Goal: Task Accomplishment & Management: Manage account settings

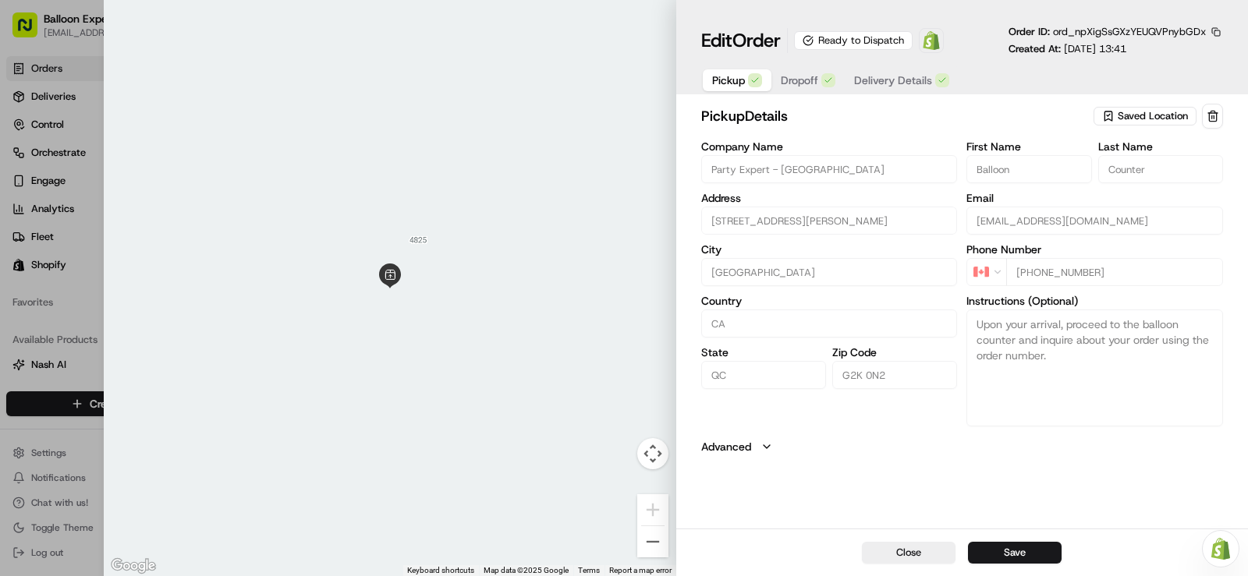
click at [45, 64] on div at bounding box center [624, 288] width 1248 height 576
type input "+1"
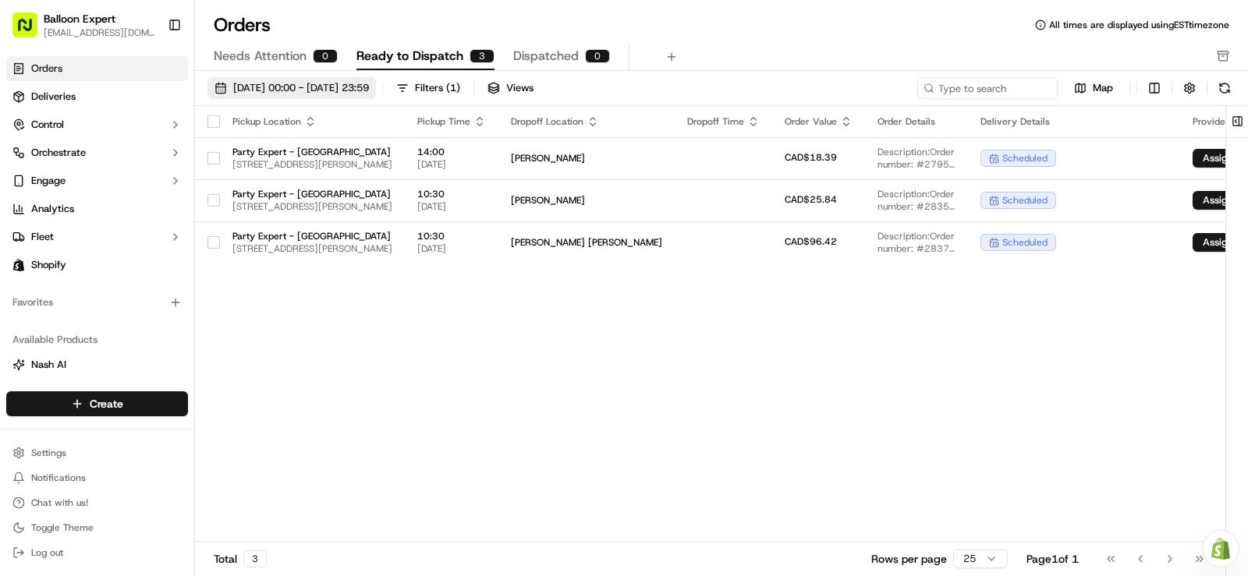
click at [369, 89] on span "[DATE] 00:00 - [DATE] 23:59" at bounding box center [301, 88] width 136 height 14
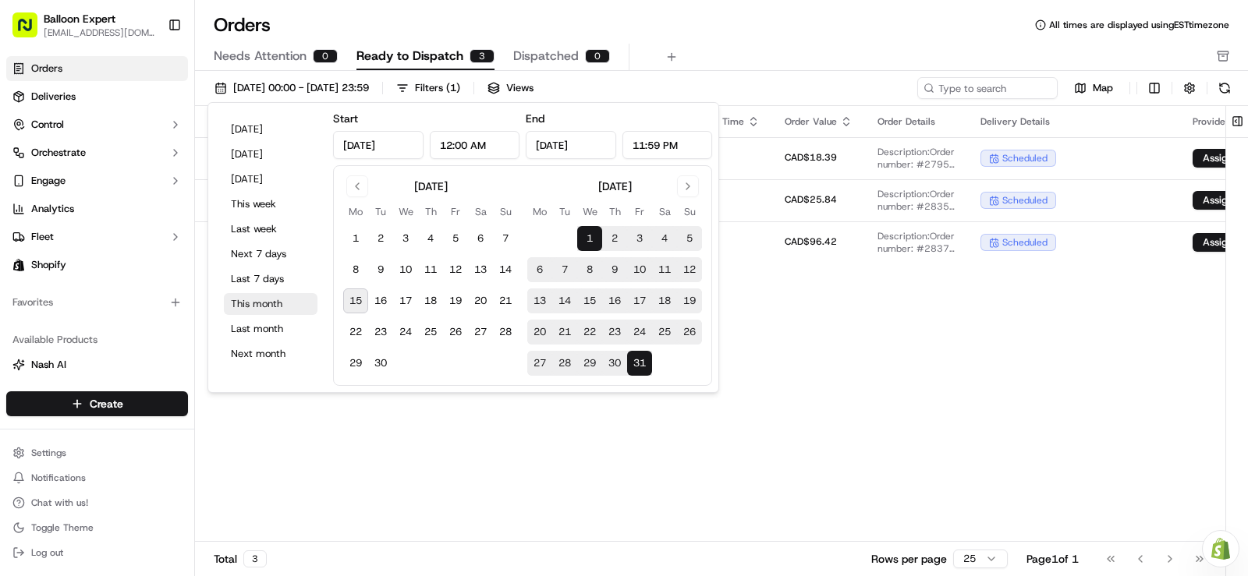
click at [266, 306] on button "This month" at bounding box center [271, 304] width 94 height 22
type input "[DATE]"
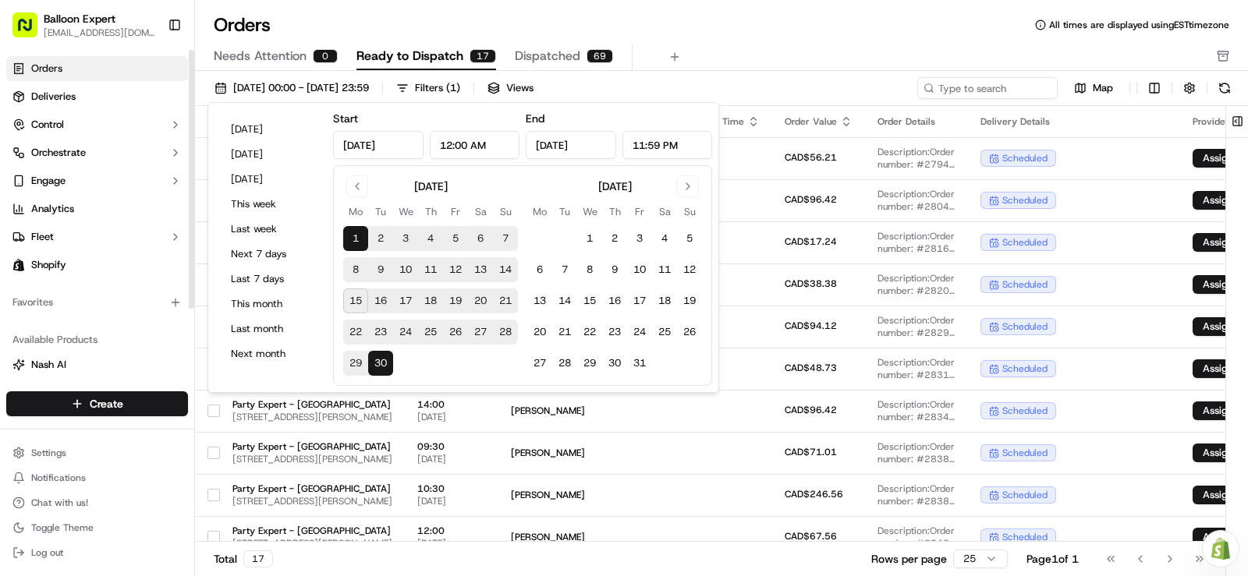
click at [311, 16] on div "Orders All times are displayed using EST timezone" at bounding box center [721, 24] width 1053 height 25
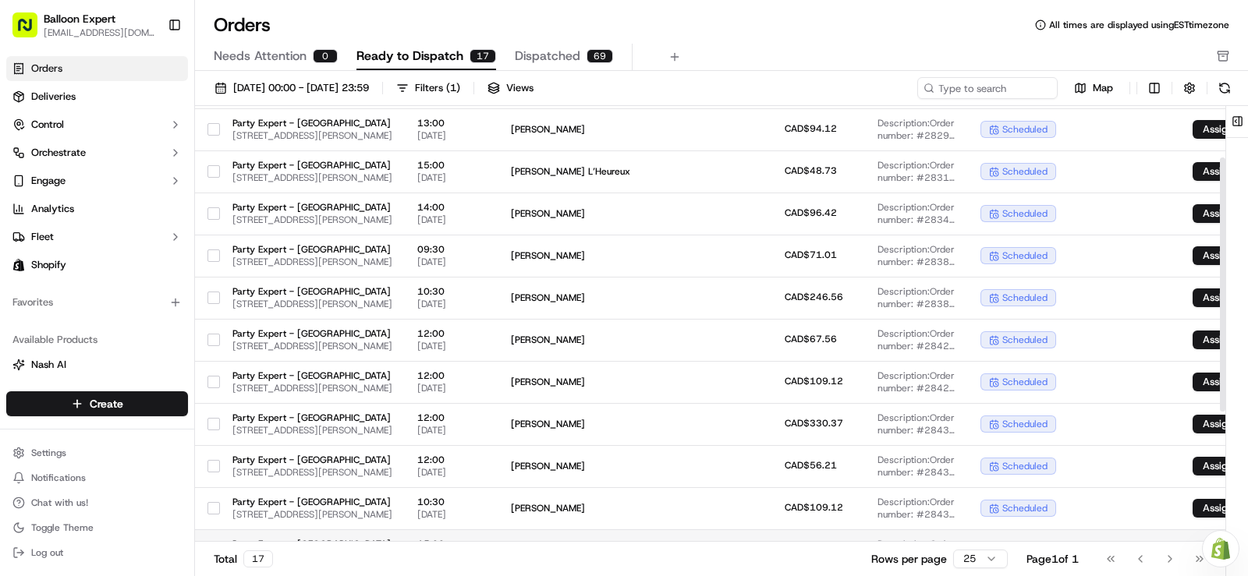
scroll to position [311, 0]
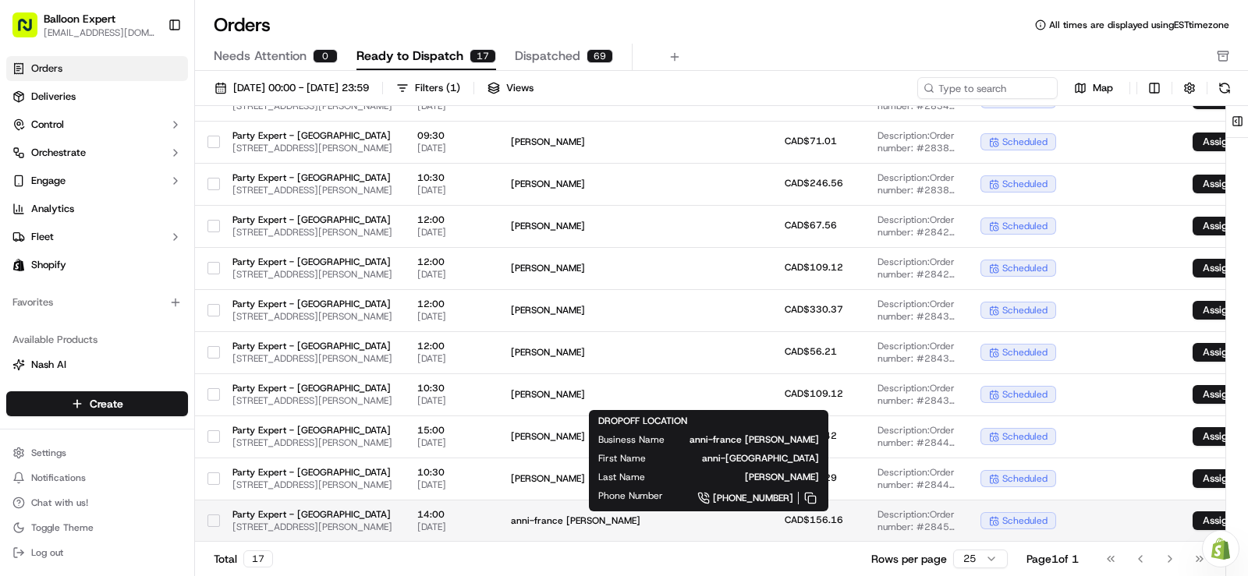
click at [662, 527] on span "anni-france [PERSON_NAME]" at bounding box center [586, 521] width 151 height 12
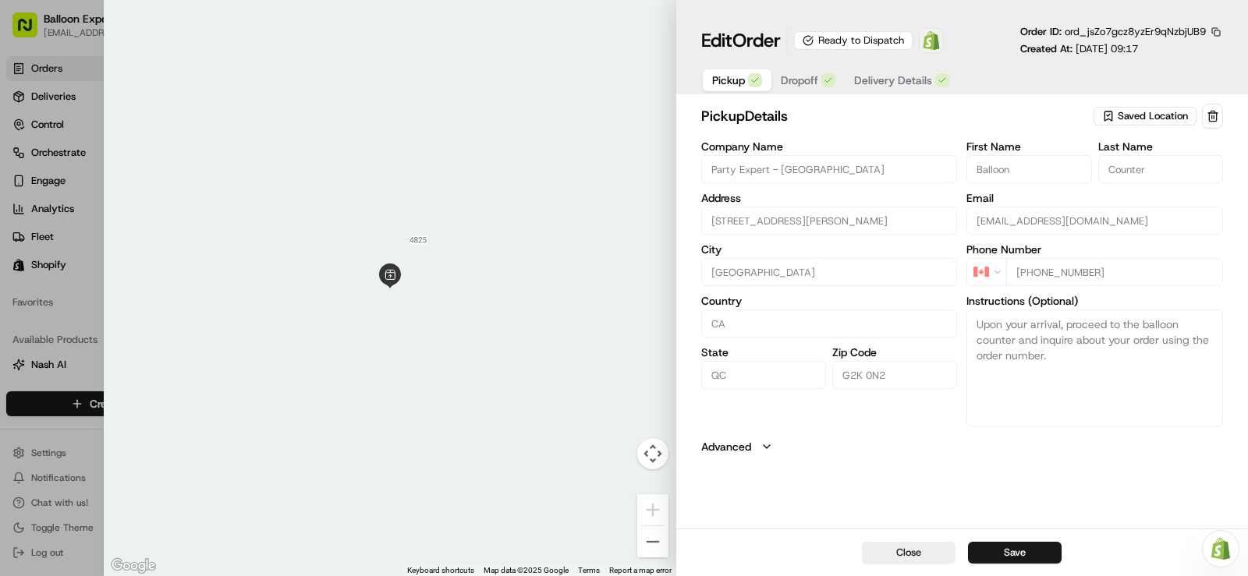
click at [940, 39] on img at bounding box center [931, 40] width 19 height 19
click at [58, 315] on div at bounding box center [624, 288] width 1248 height 576
type input "+1"
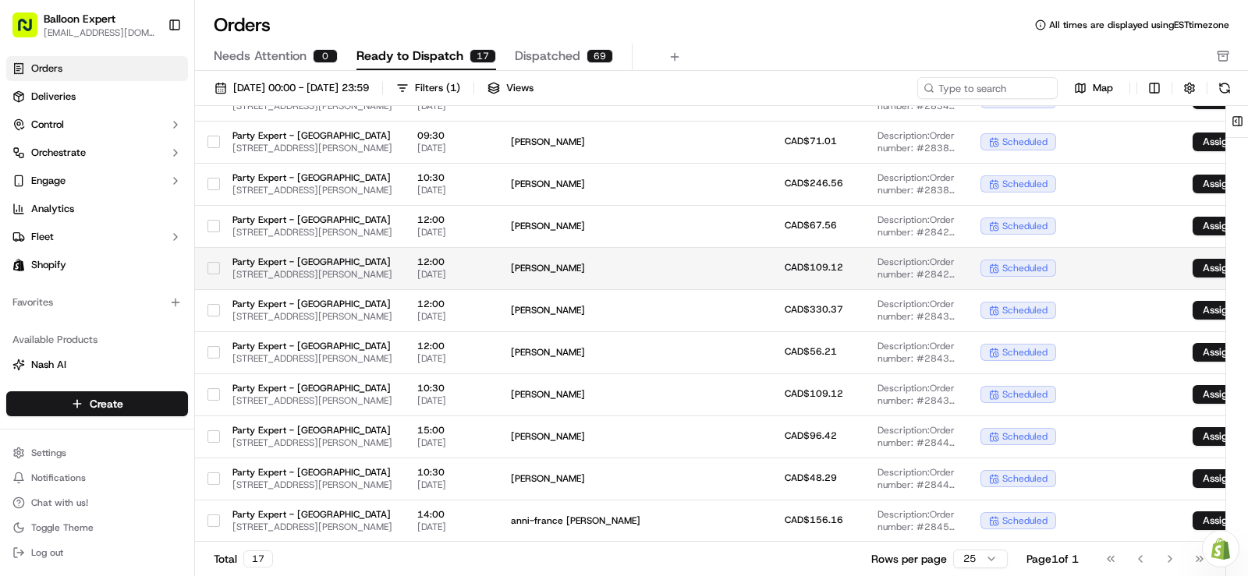
click at [218, 268] on button "button" at bounding box center [213, 268] width 12 height 12
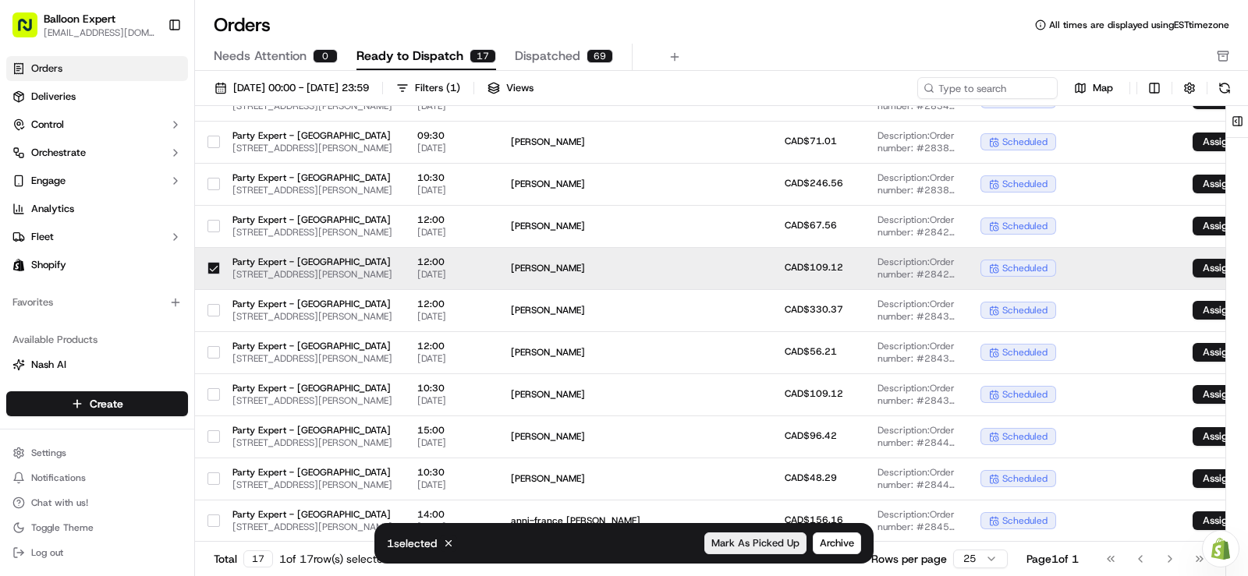
click at [748, 541] on span "Mark As Picked Up" at bounding box center [755, 543] width 88 height 14
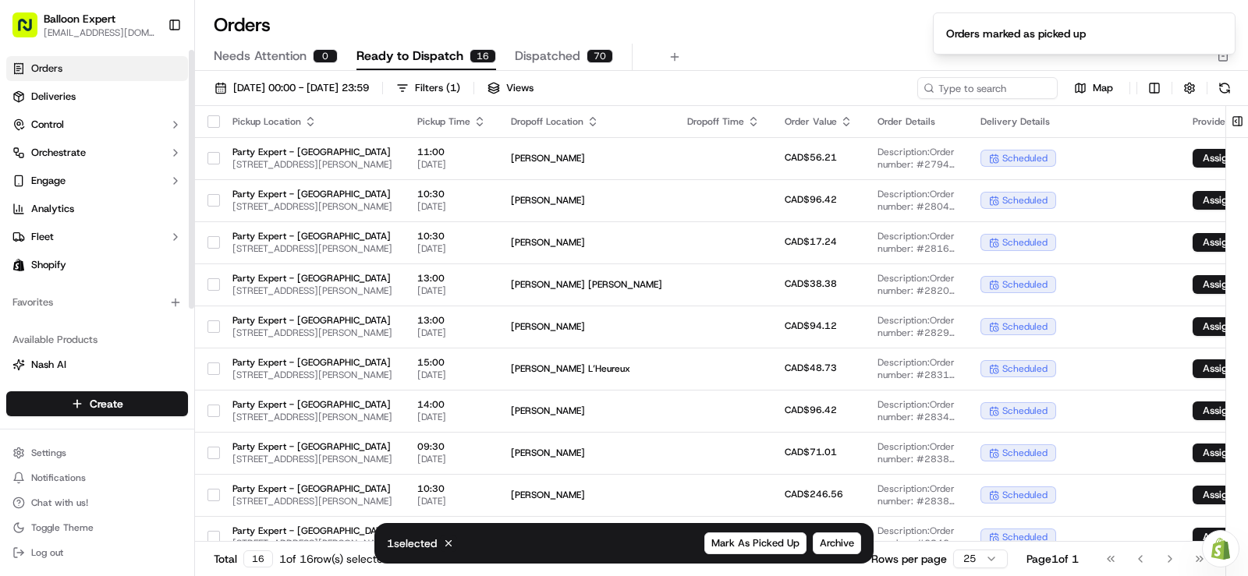
click at [210, 122] on button "button" at bounding box center [213, 121] width 12 height 12
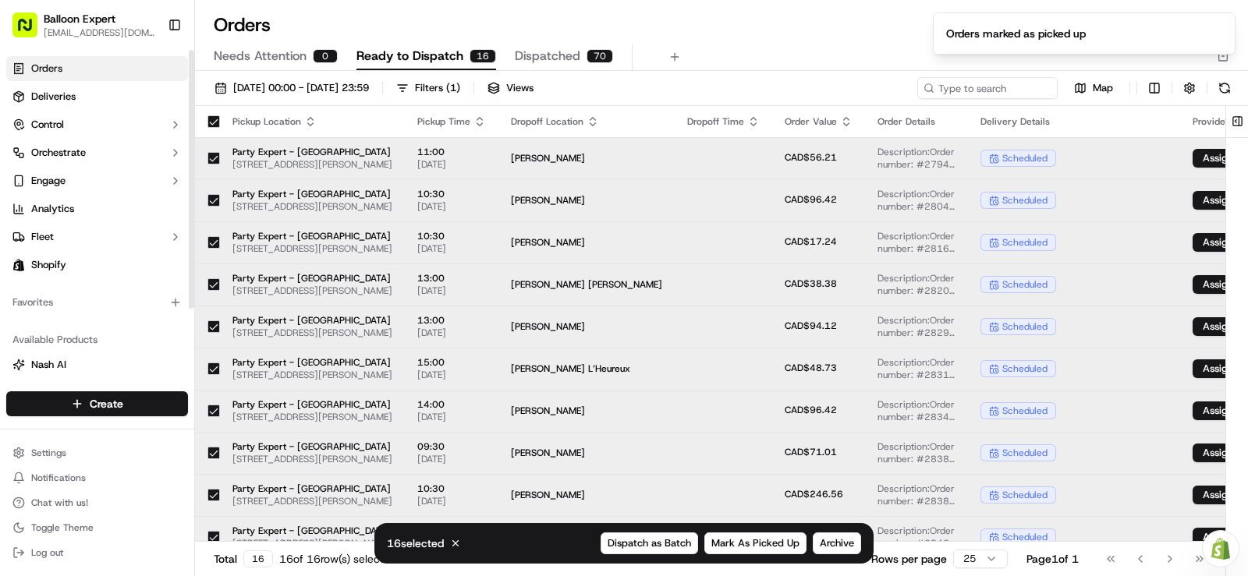
click at [210, 122] on button "button" at bounding box center [213, 121] width 12 height 12
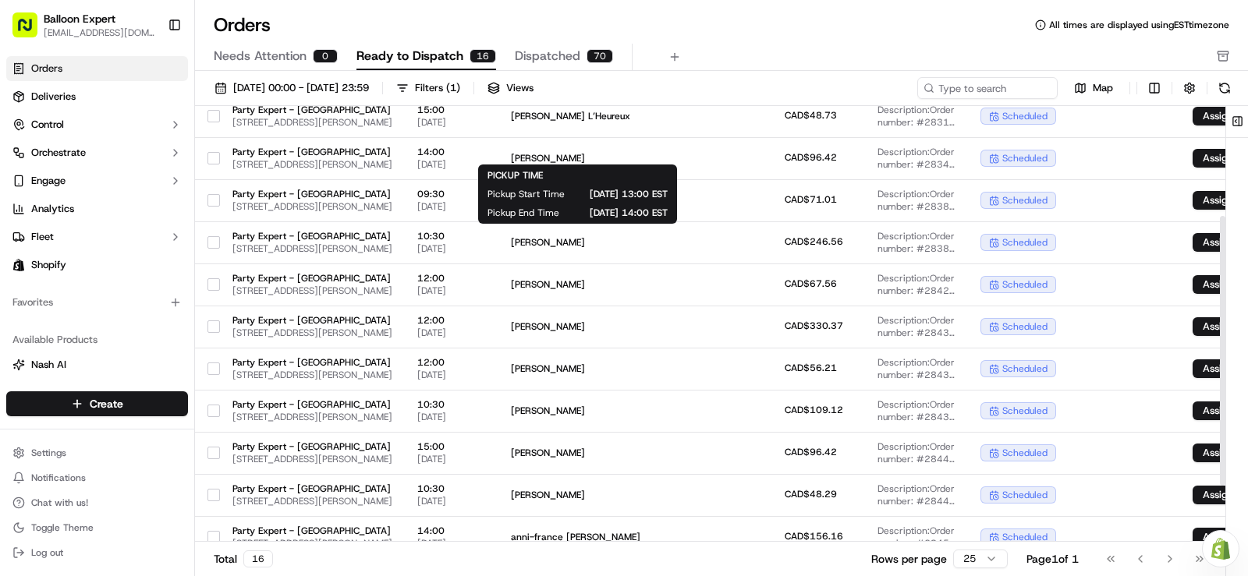
scroll to position [269, 0]
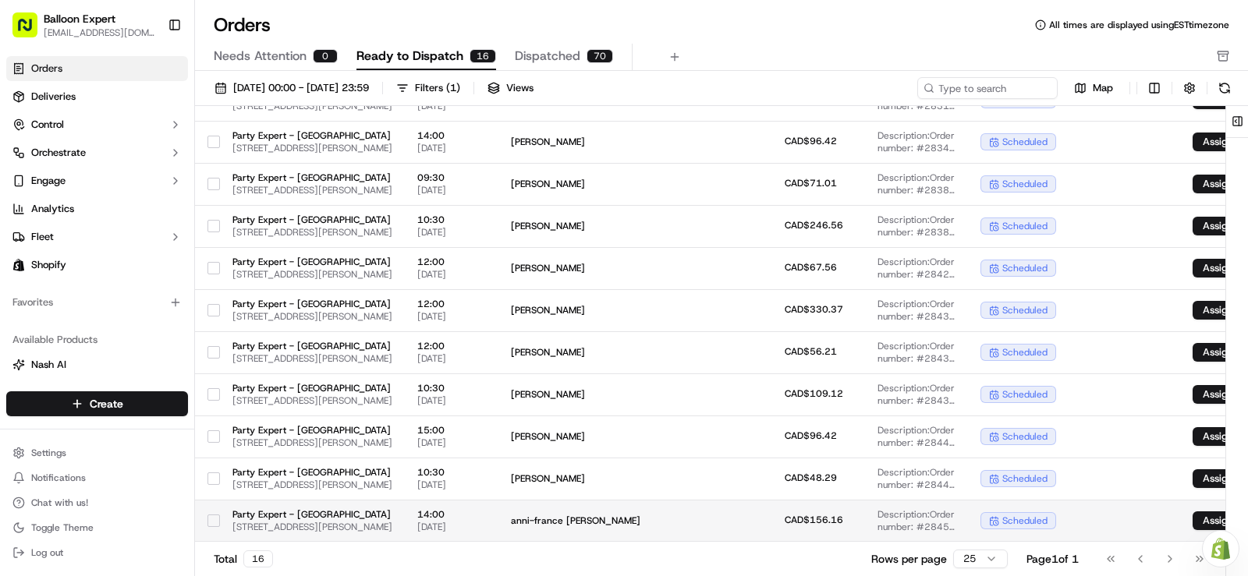
click at [662, 524] on span "anni-france [PERSON_NAME]" at bounding box center [586, 521] width 151 height 12
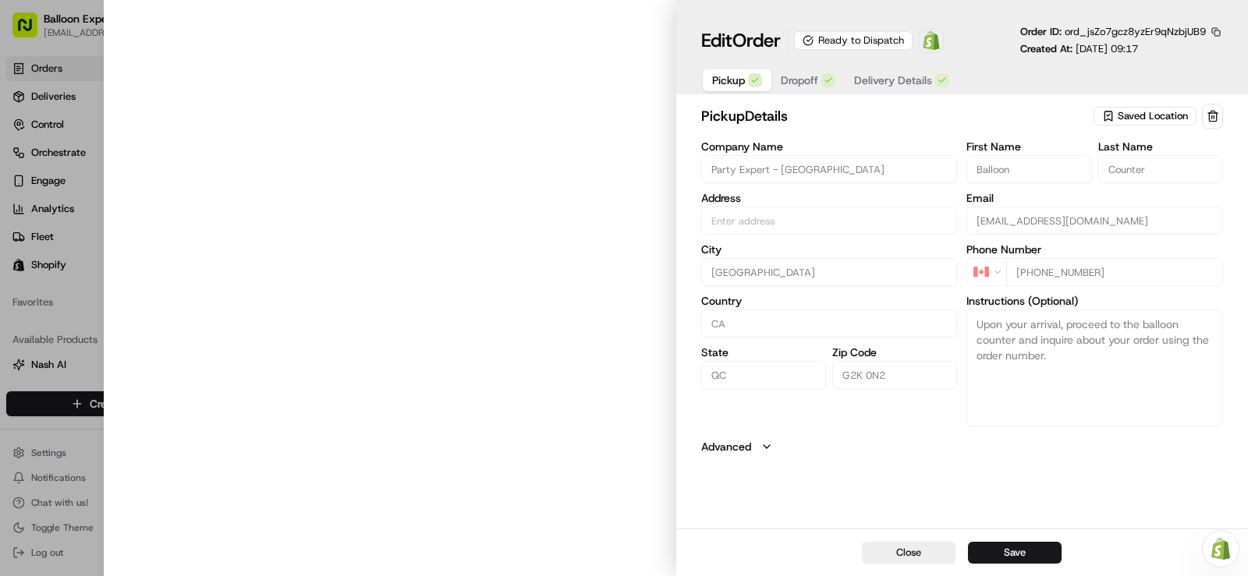
type input "[STREET_ADDRESS][PERSON_NAME]"
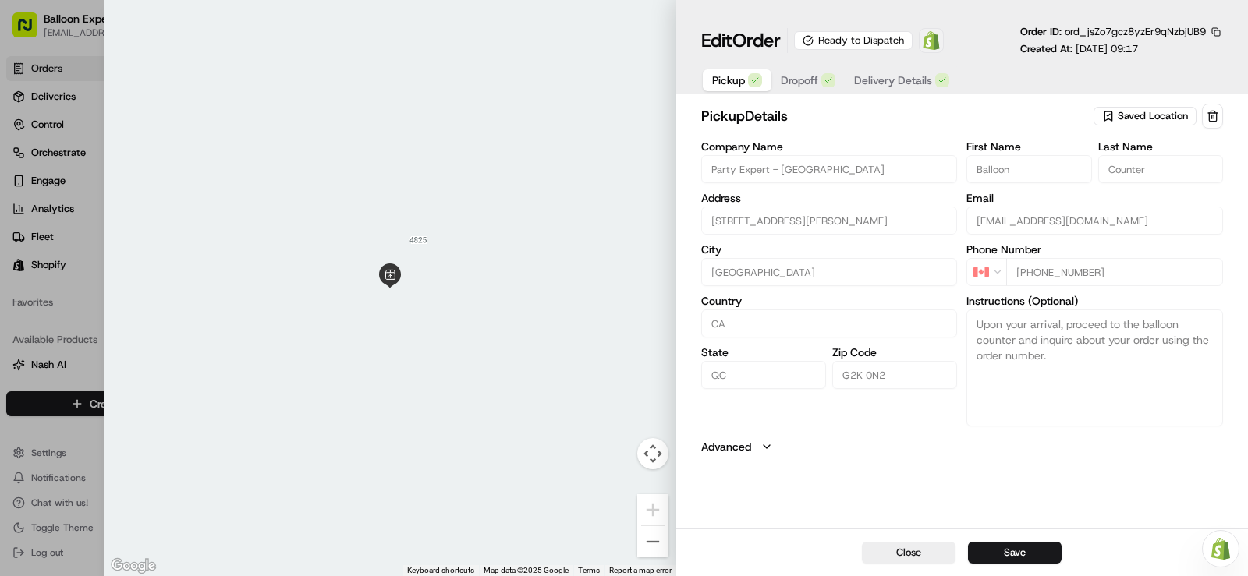
click at [937, 45] on img at bounding box center [931, 40] width 19 height 19
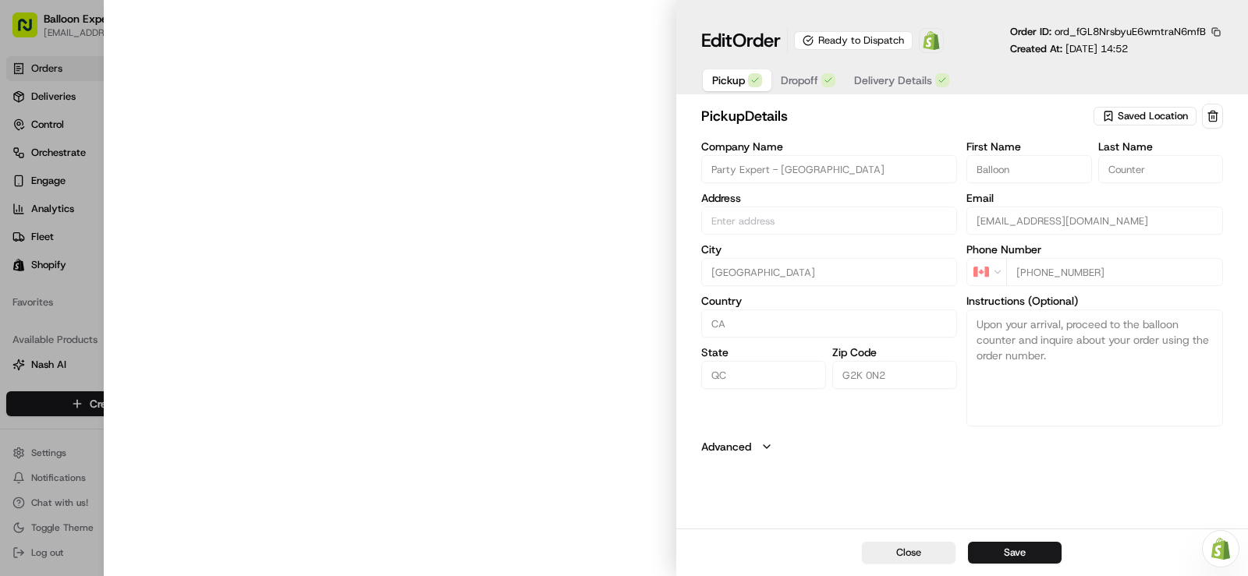
type input "[STREET_ADDRESS][PERSON_NAME]"
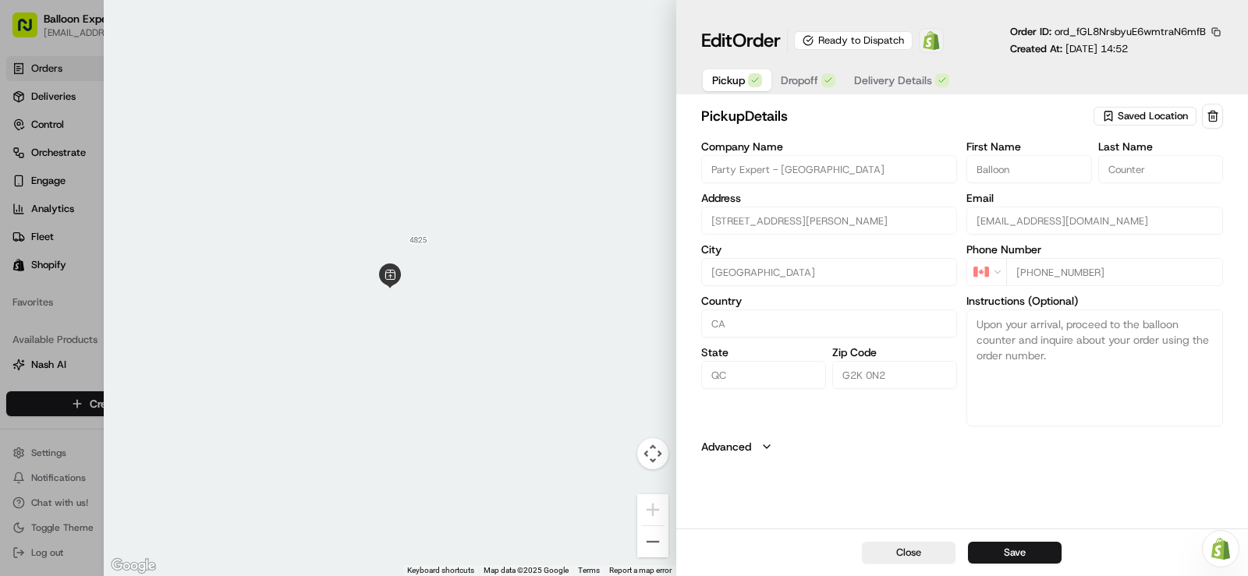
click at [938, 48] on img at bounding box center [931, 40] width 19 height 19
